Goal: Transaction & Acquisition: Download file/media

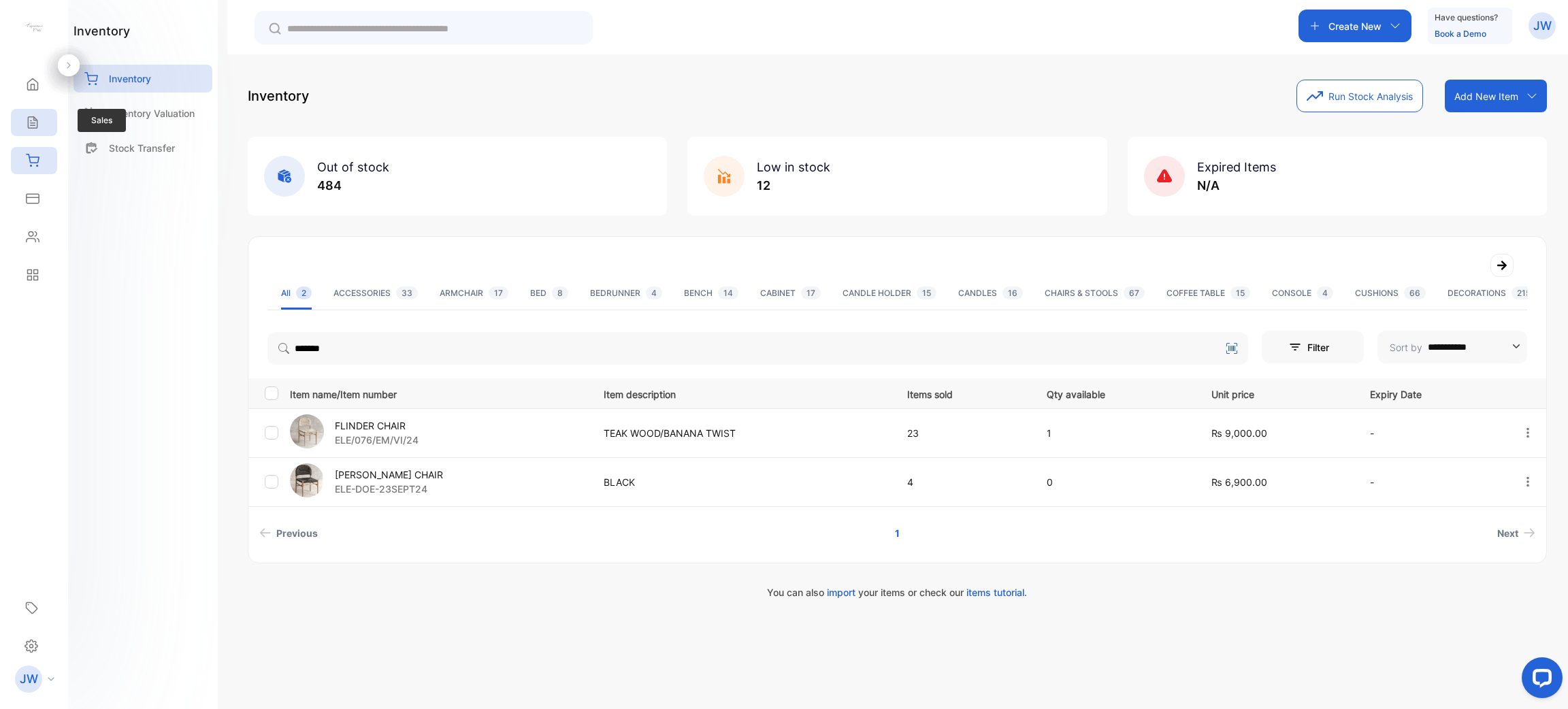
click at [14, 120] on div "Sales" at bounding box center [33, 122] width 46 height 27
click at [23, 121] on div "Sales" at bounding box center [30, 122] width 17 height 14
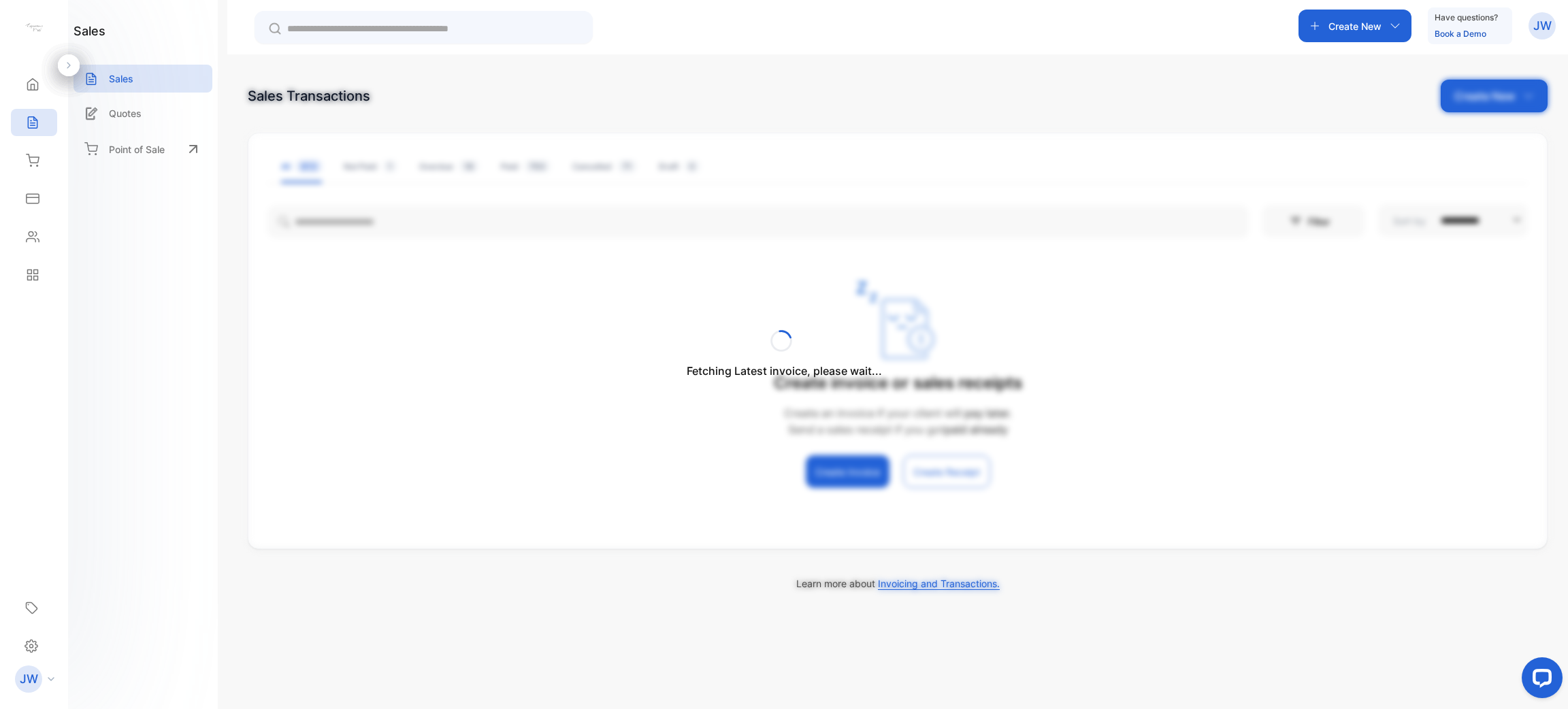
click at [493, 227] on div "Fetching Latest invoice, please wait..." at bounding box center [784, 354] width 1568 height 709
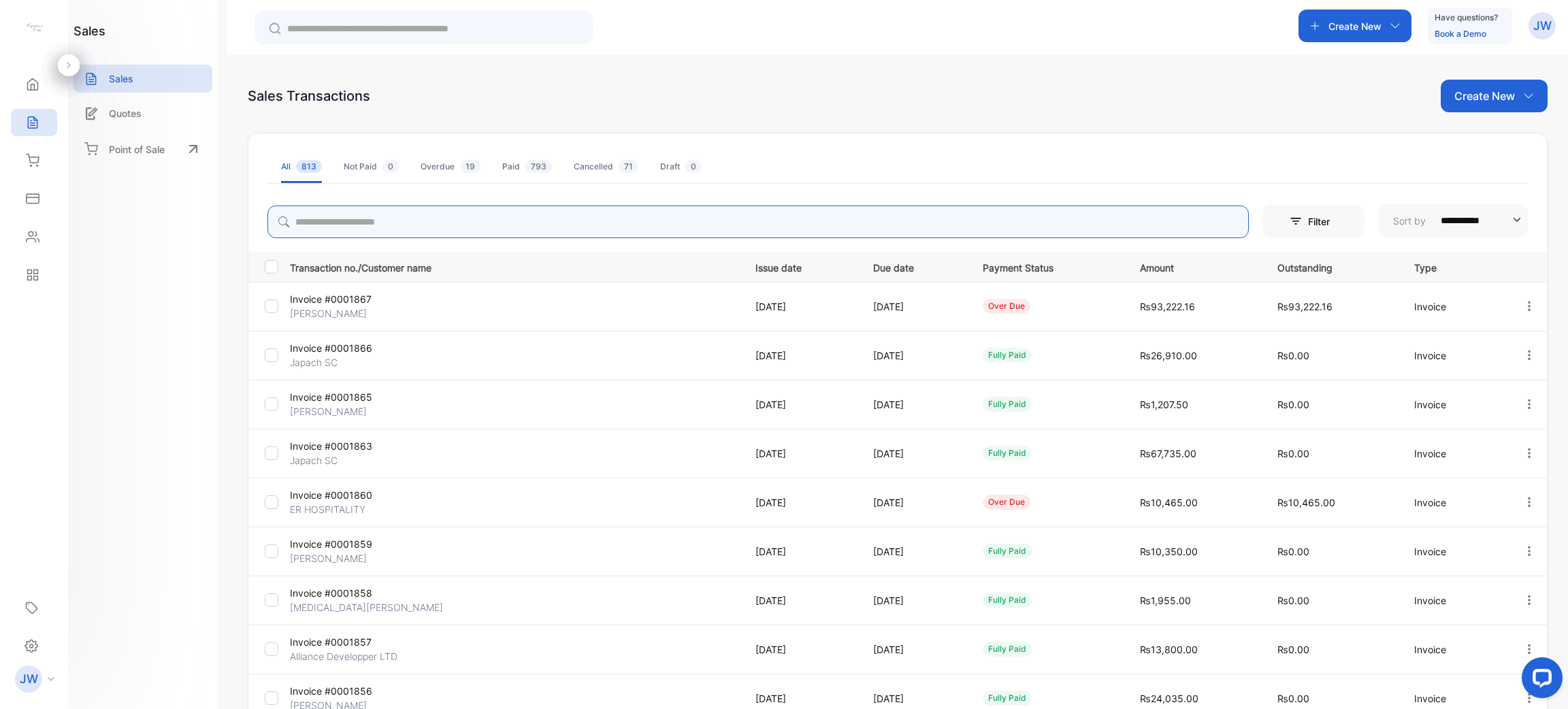
click at [493, 227] on input "search" at bounding box center [758, 221] width 981 height 32
type input "*******"
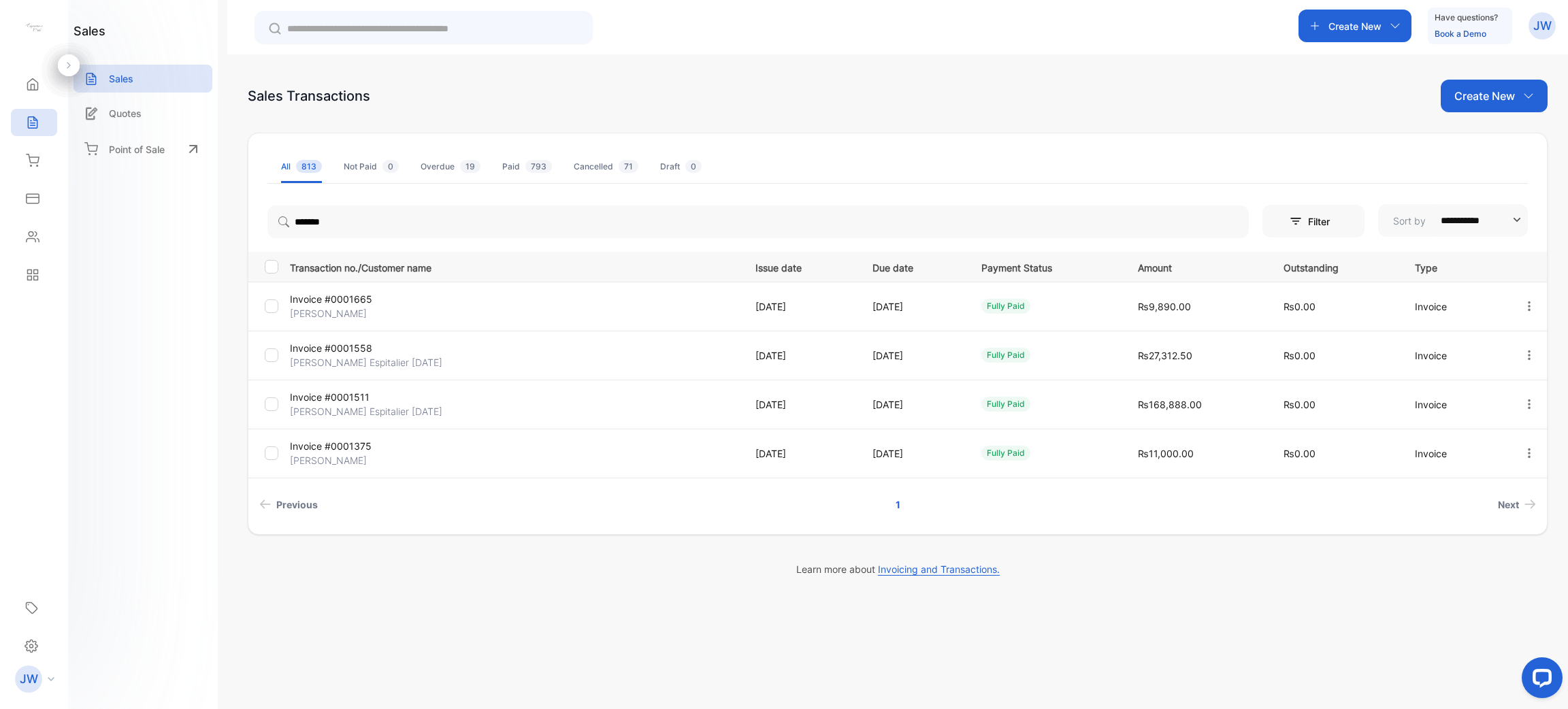
click at [368, 400] on p "Invoice #0001511" at bounding box center [364, 397] width 149 height 14
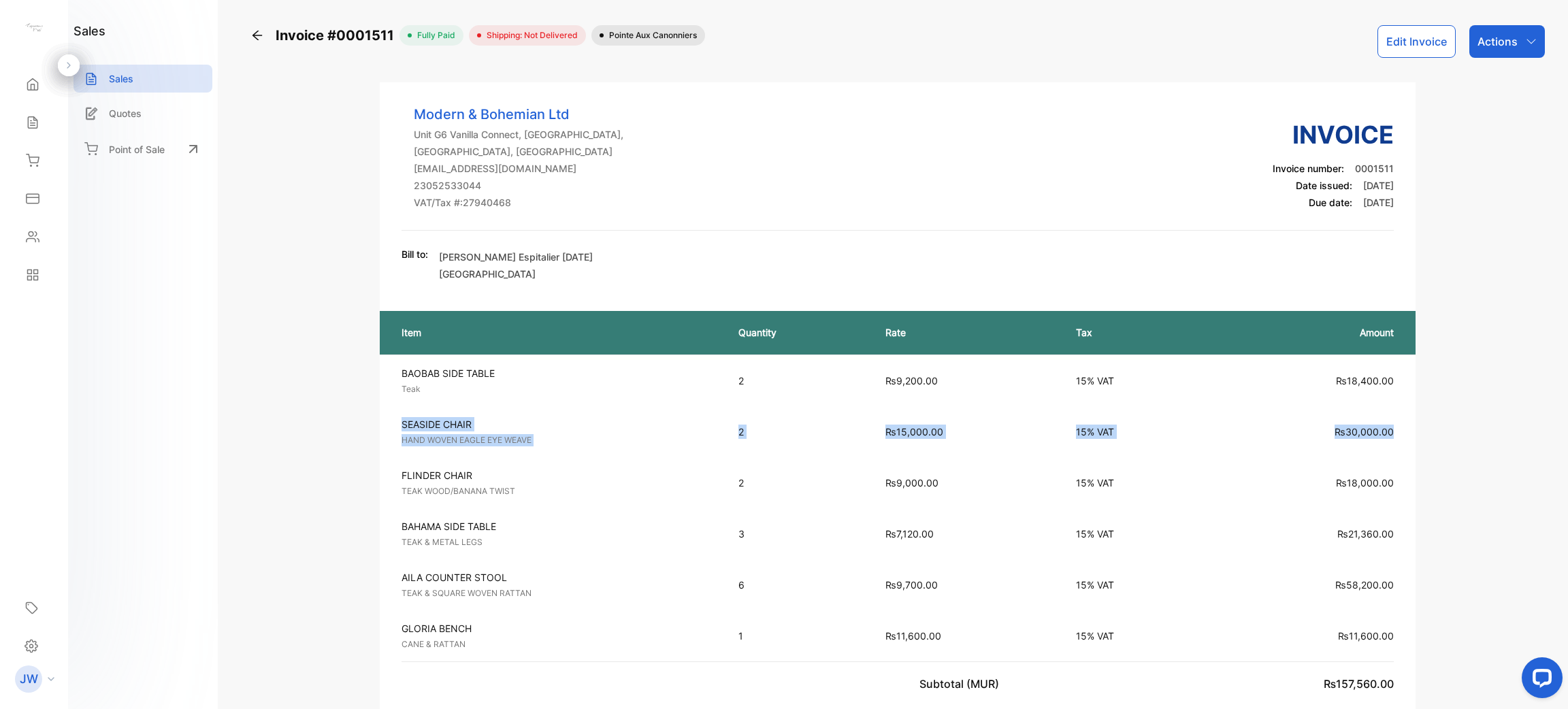
drag, startPoint x: 402, startPoint y: 422, endPoint x: 1391, endPoint y: 426, distance: 989.0
click at [1391, 426] on tr "SEASIDE CHAIR HAND WOVEN EAGLE EYE WEAVE Unit price: ₨15,000.00 2 ₨15,000.00 15…" at bounding box center [897, 431] width 1036 height 51
click at [617, 471] on p "FLINDER CHAIR" at bounding box center [558, 474] width 312 height 14
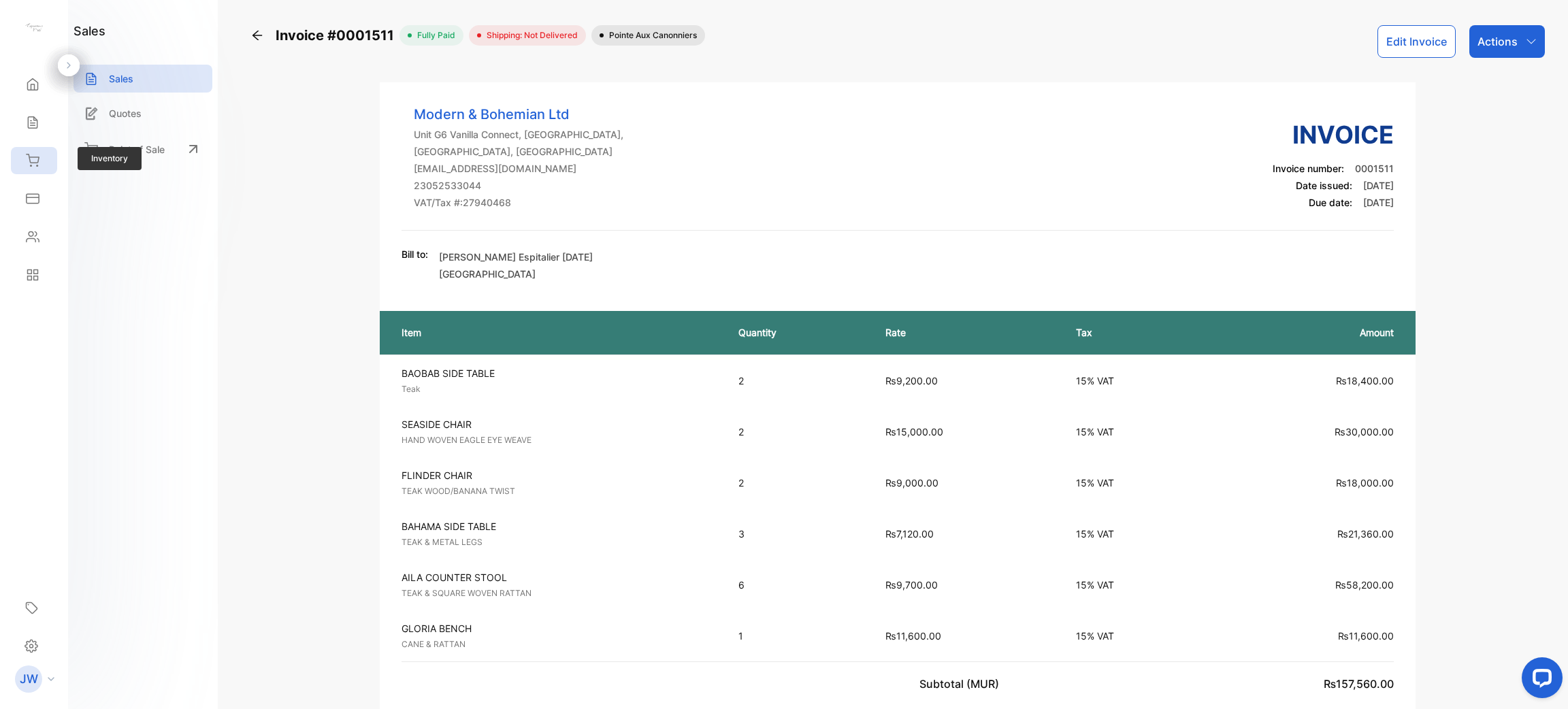
click at [51, 155] on div "Inventory" at bounding box center [33, 161] width 46 height 27
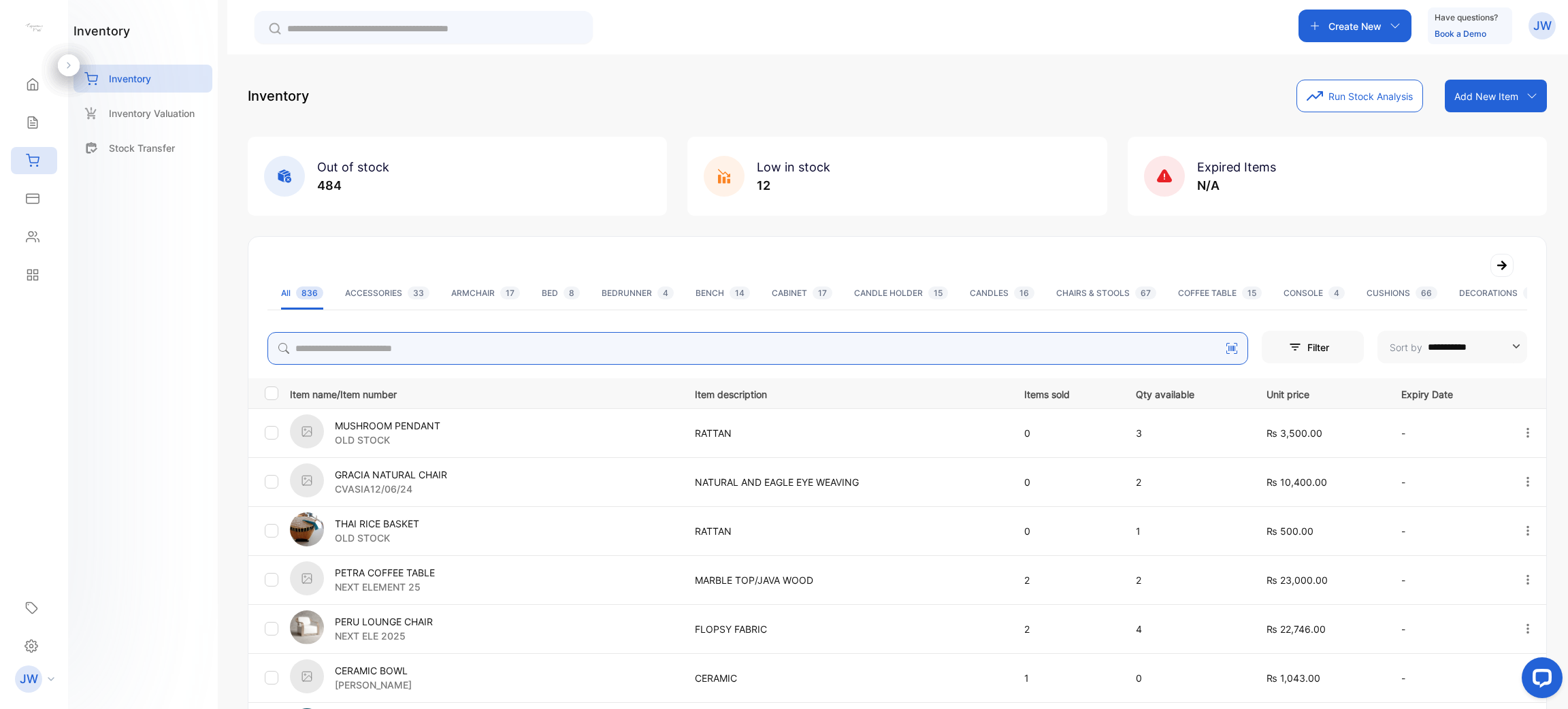
click at [546, 336] on input "search" at bounding box center [758, 348] width 981 height 32
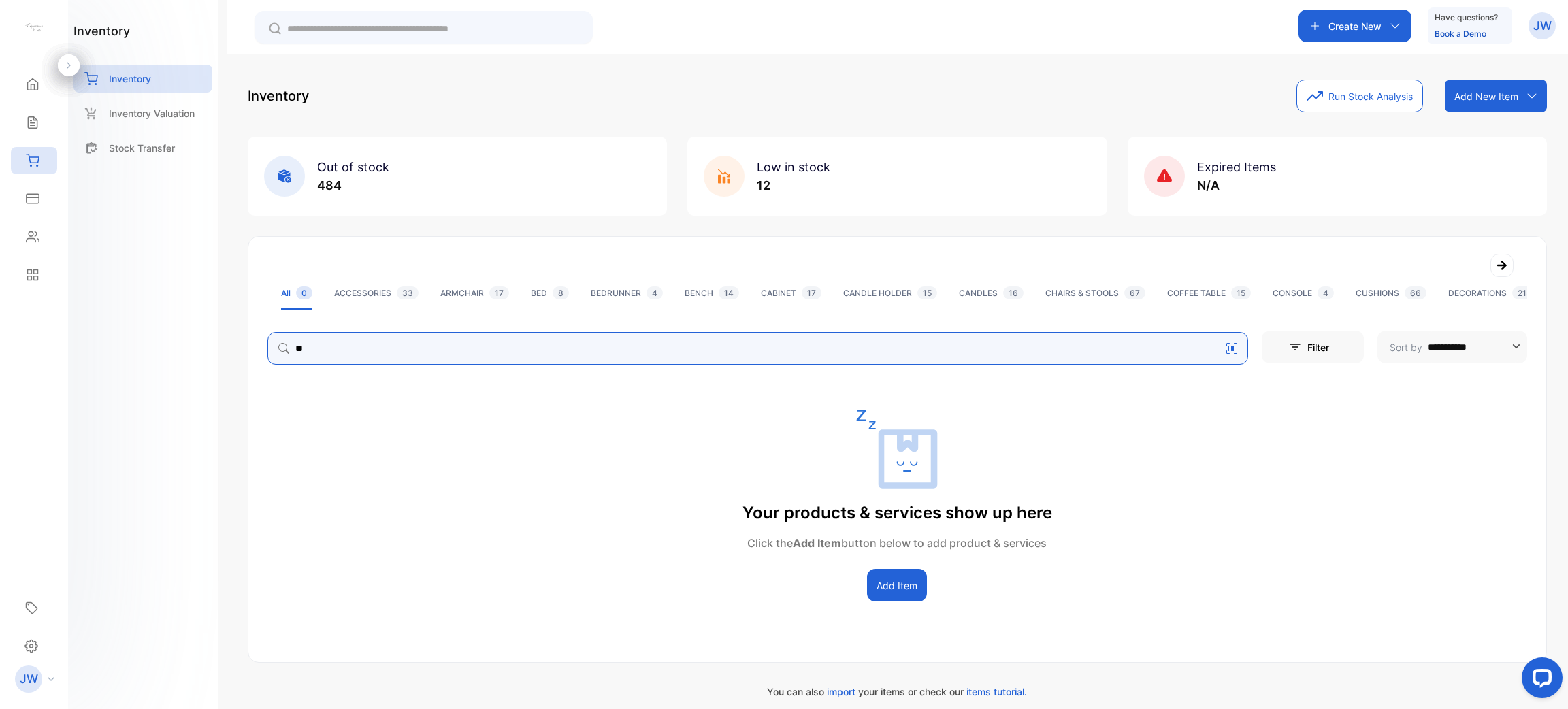
type input "*"
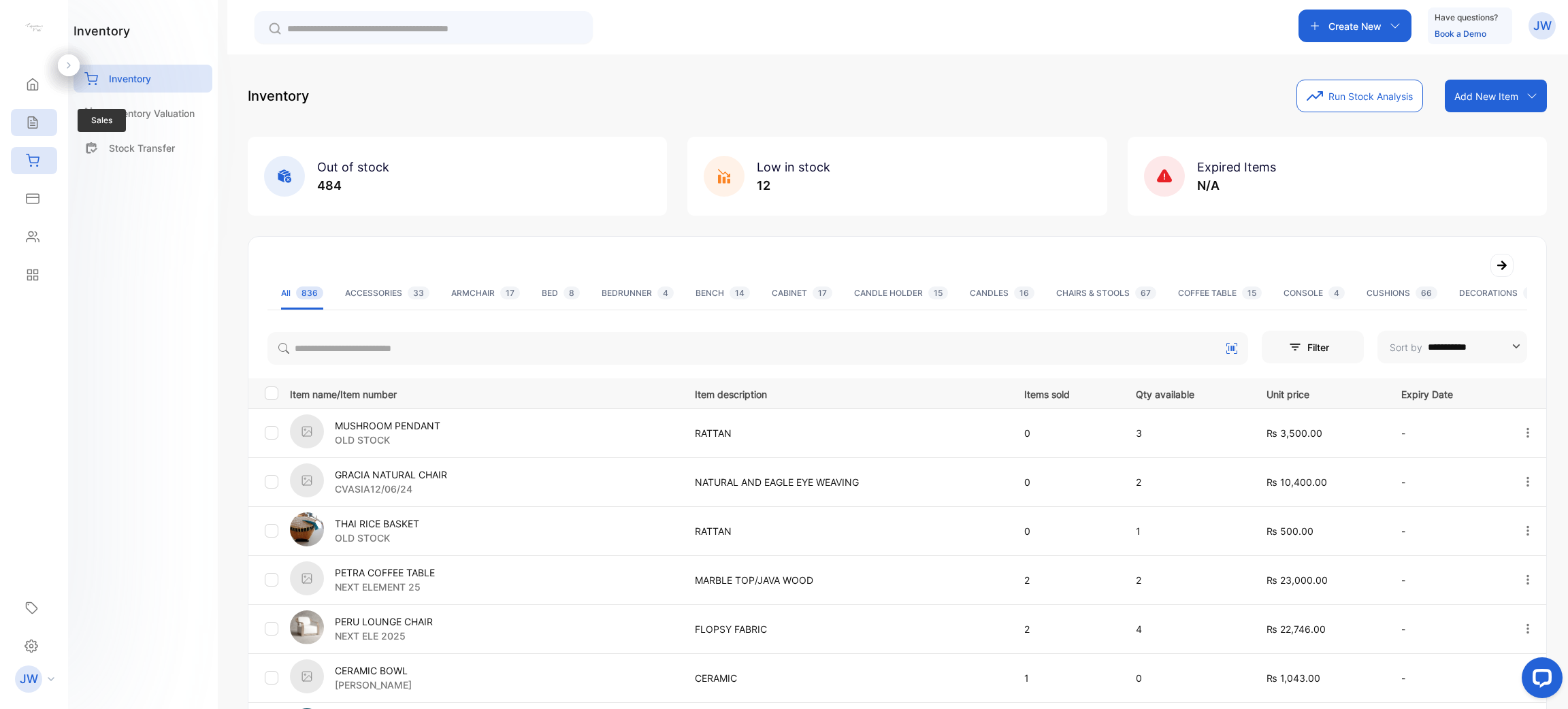
click at [23, 110] on div "Sales" at bounding box center [33, 122] width 46 height 27
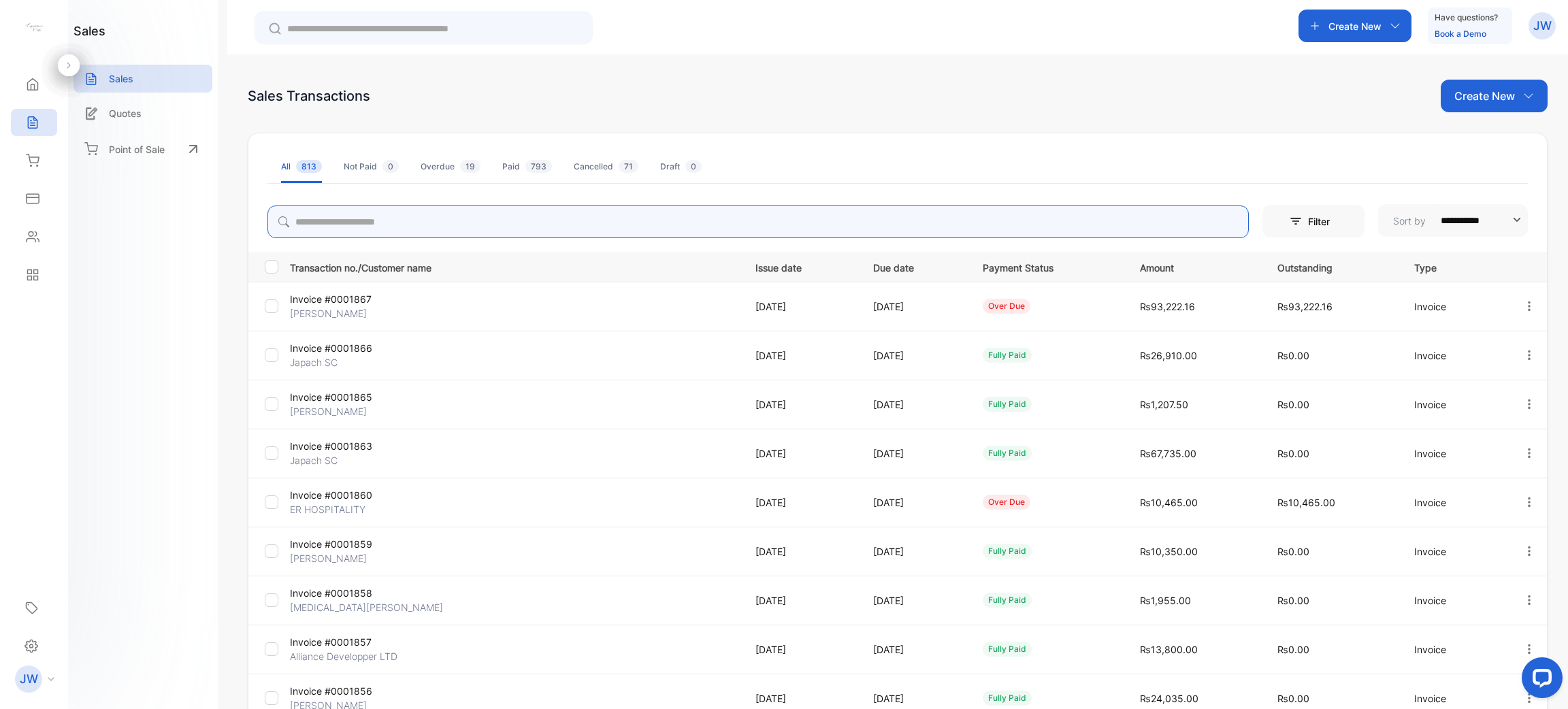
click at [703, 222] on input "search" at bounding box center [758, 221] width 981 height 32
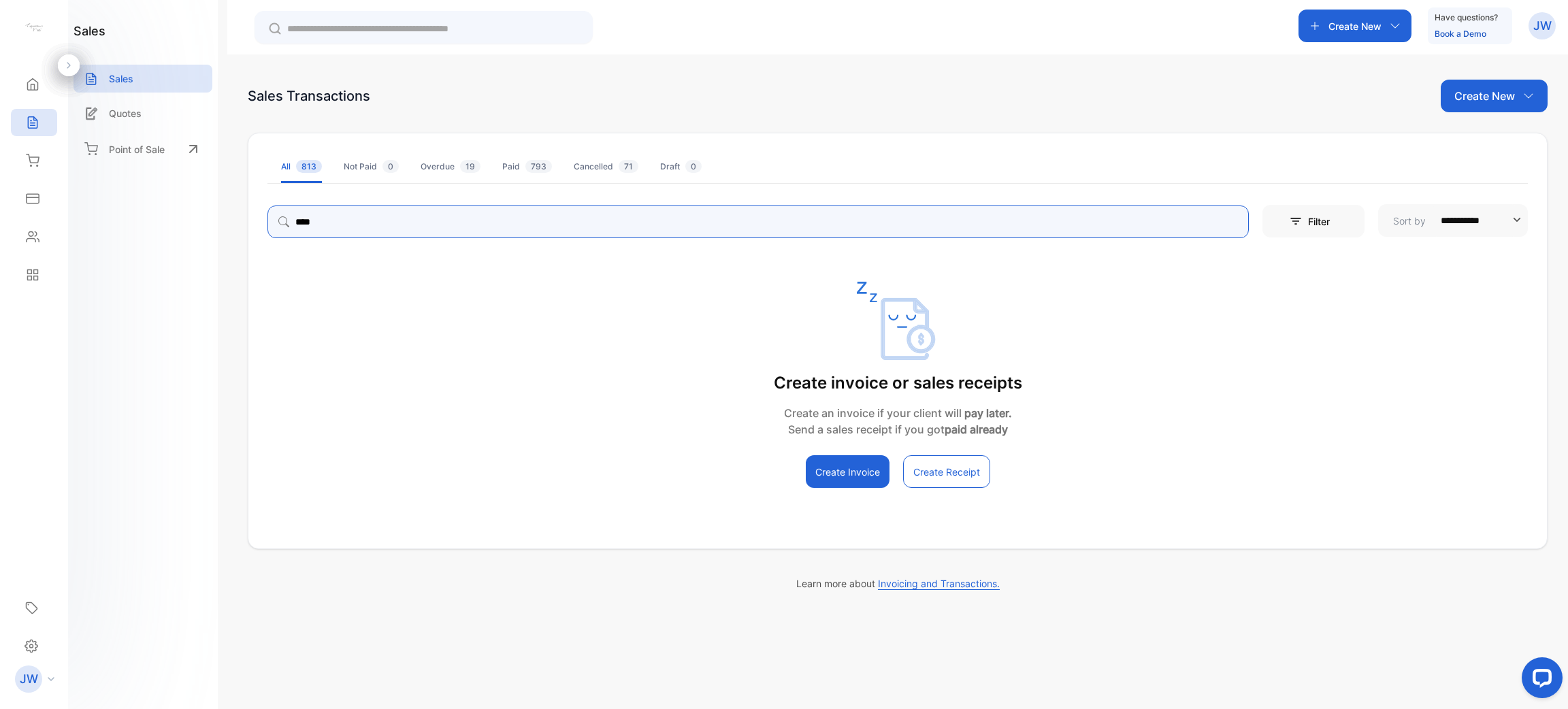
drag, startPoint x: 324, startPoint y: 218, endPoint x: 172, endPoint y: 212, distance: 152.1
click at [181, 214] on div "**********" at bounding box center [784, 395] width 1568 height 790
type input "*****"
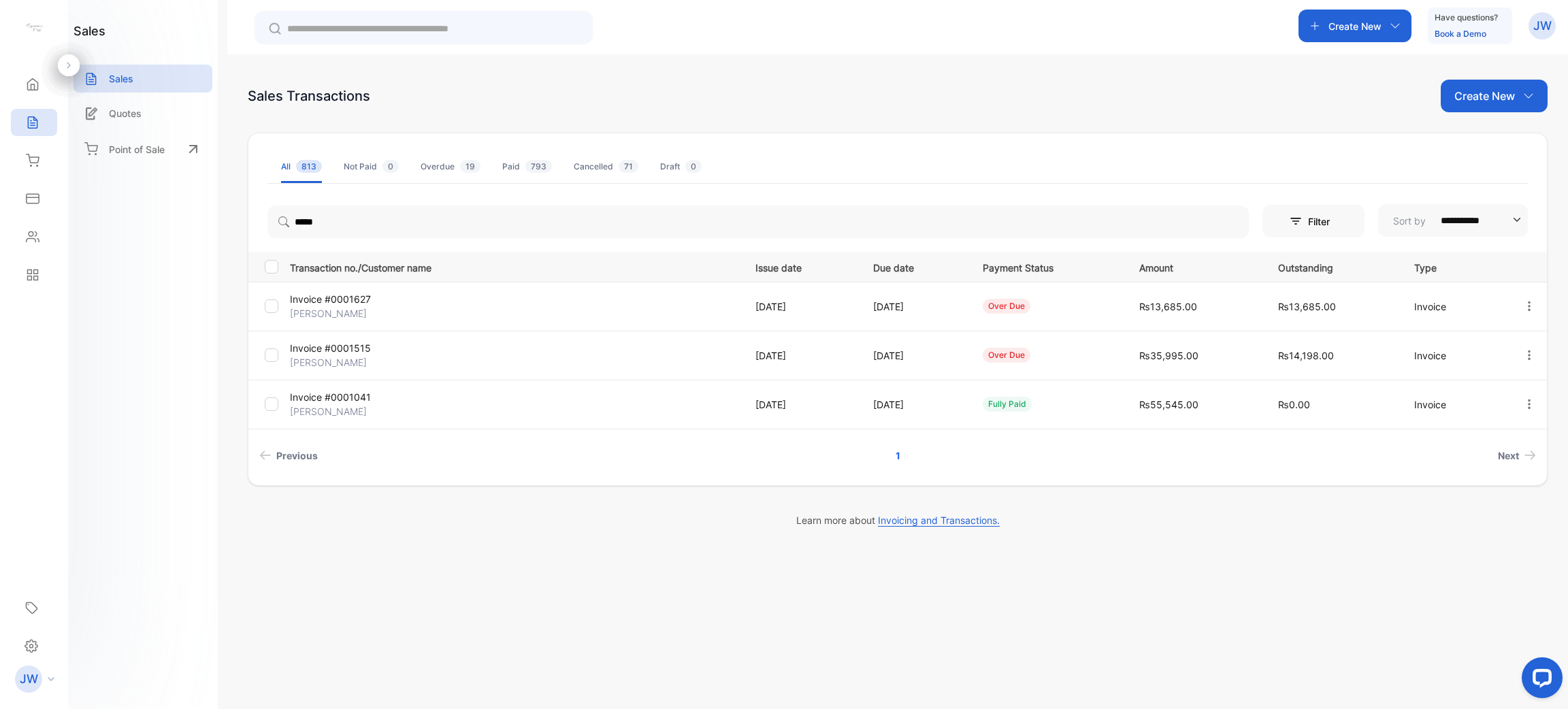
click at [354, 348] on p "Invoice #0001515" at bounding box center [364, 348] width 149 height 14
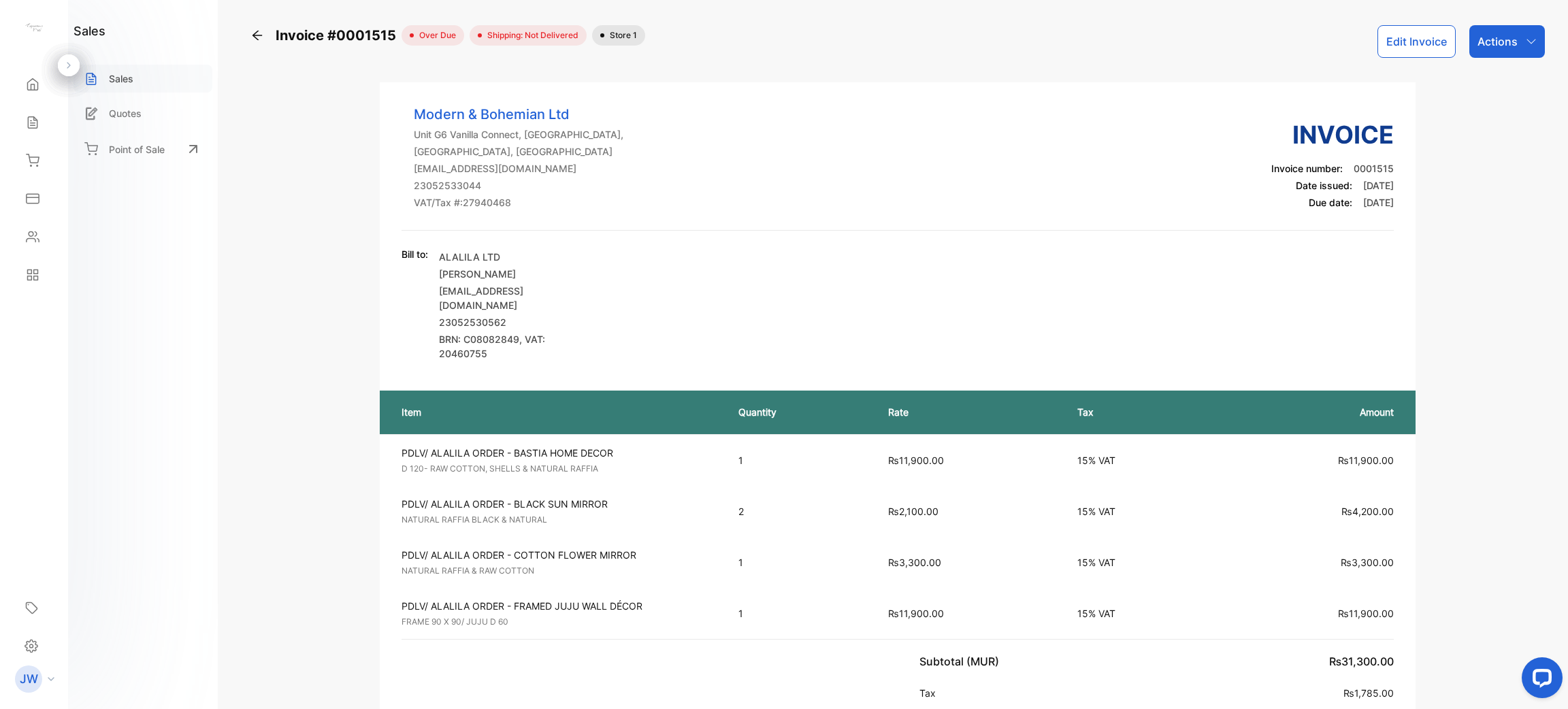
click at [135, 84] on div "Sales" at bounding box center [143, 78] width 139 height 28
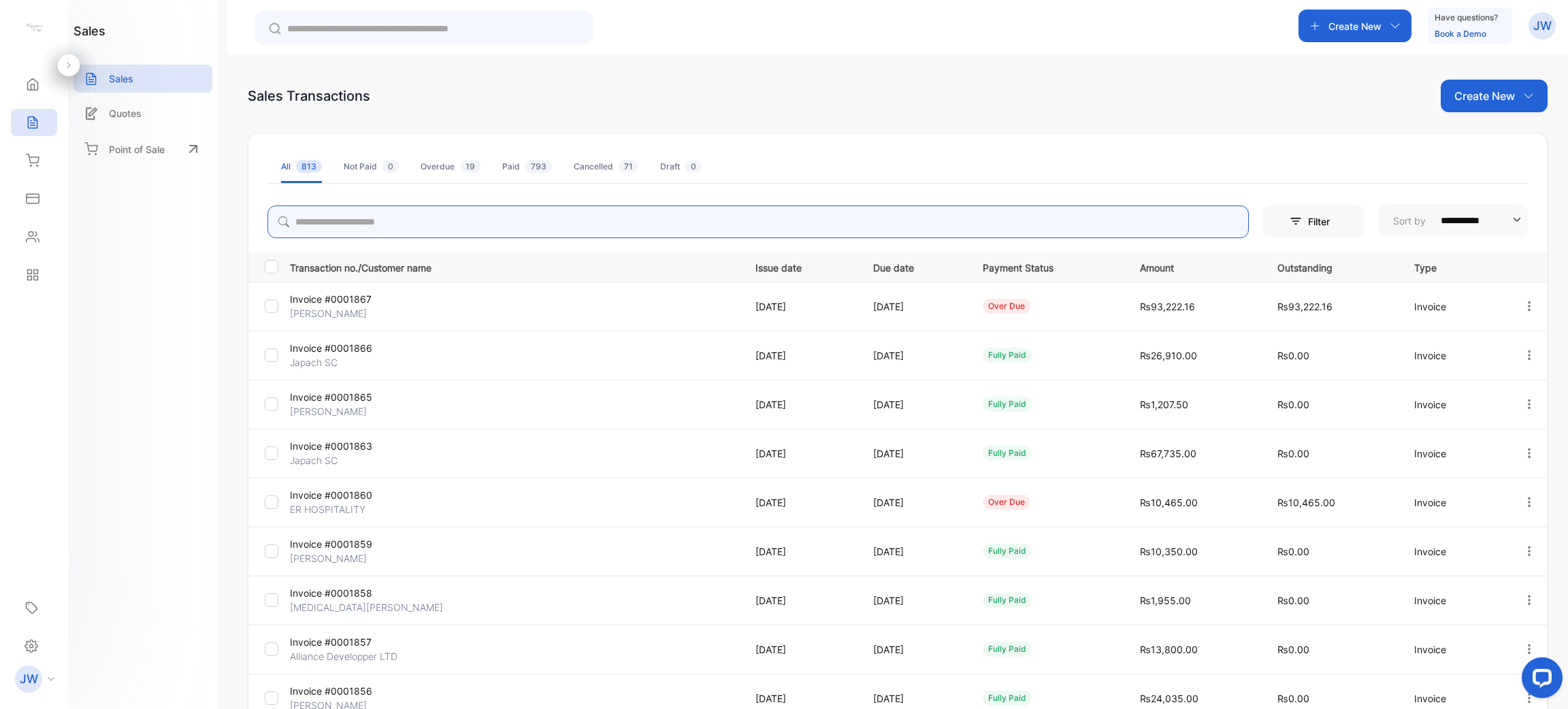
click at [379, 237] on input "search" at bounding box center [758, 221] width 981 height 32
type input "**********"
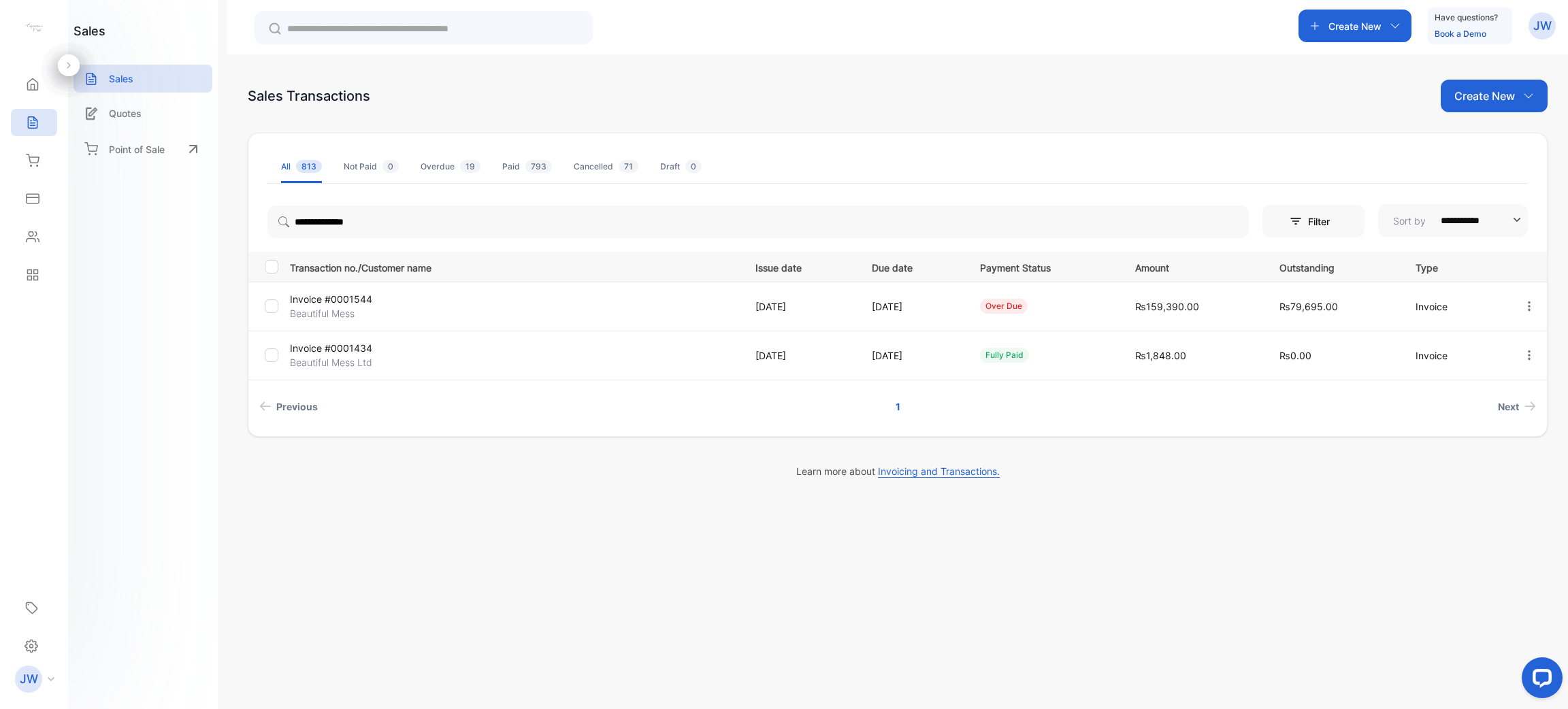
click at [331, 304] on p "Invoice #0001544" at bounding box center [364, 299] width 149 height 14
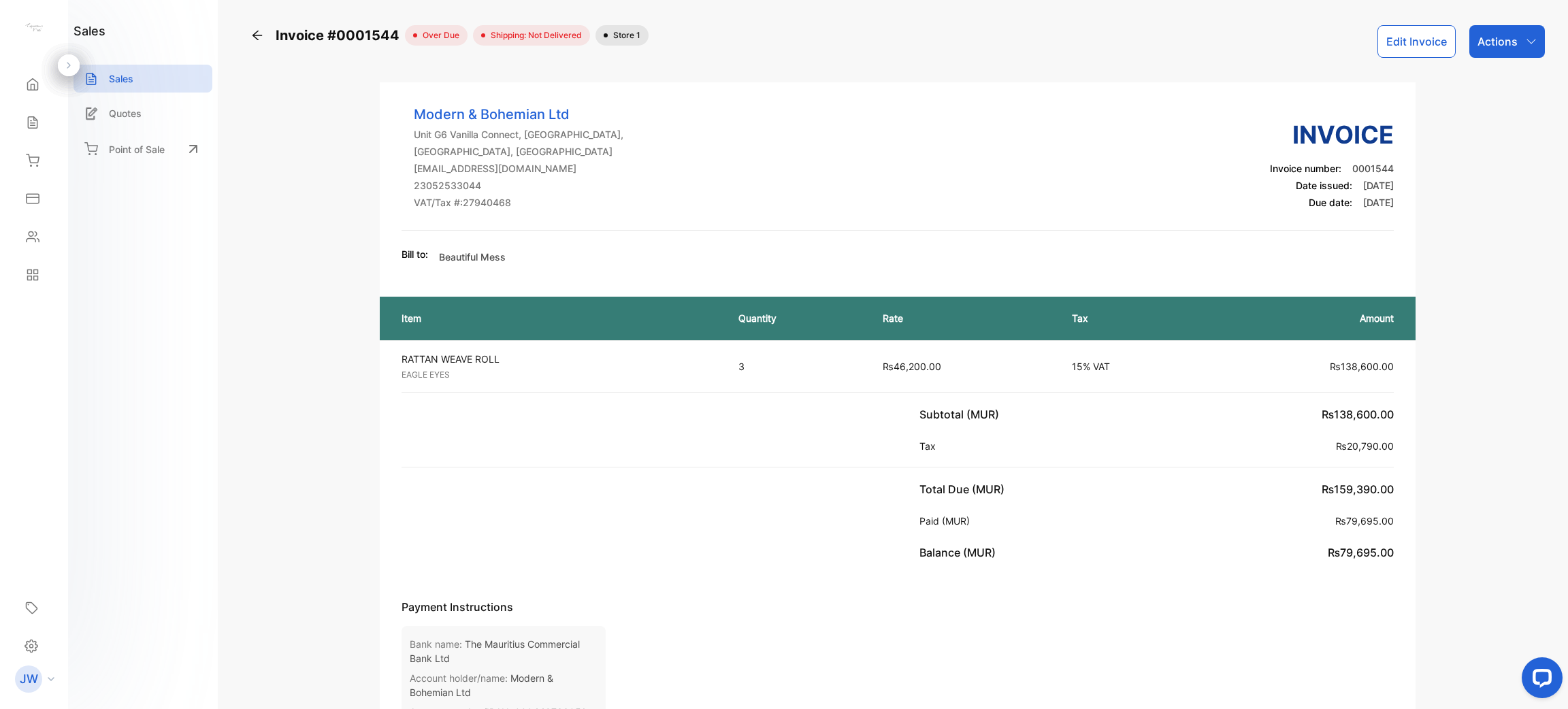
click at [1493, 51] on div "Actions" at bounding box center [1507, 41] width 75 height 32
click at [1483, 385] on div "Download PDF" at bounding box center [1477, 386] width 134 height 27
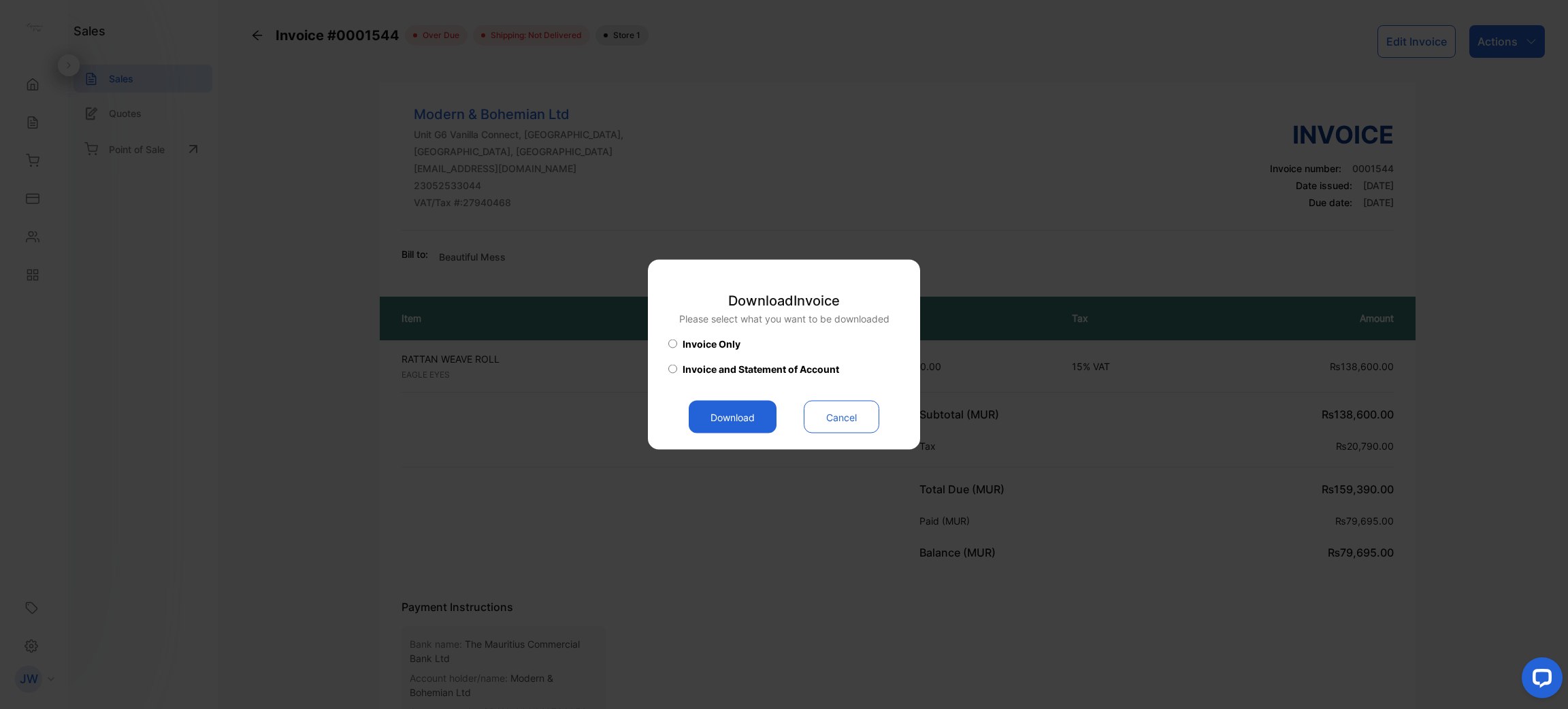
click at [765, 419] on button "Download" at bounding box center [733, 416] width 88 height 32
